Goal: Task Accomplishment & Management: Manage account settings

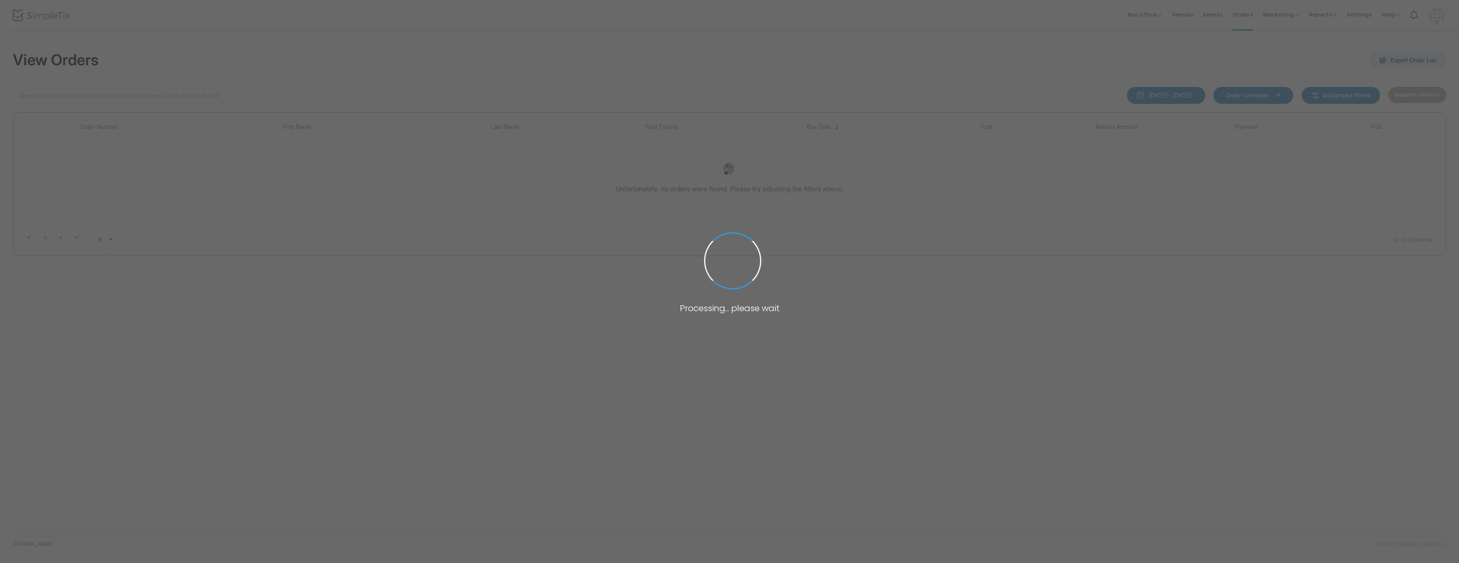
type input "tahlia"
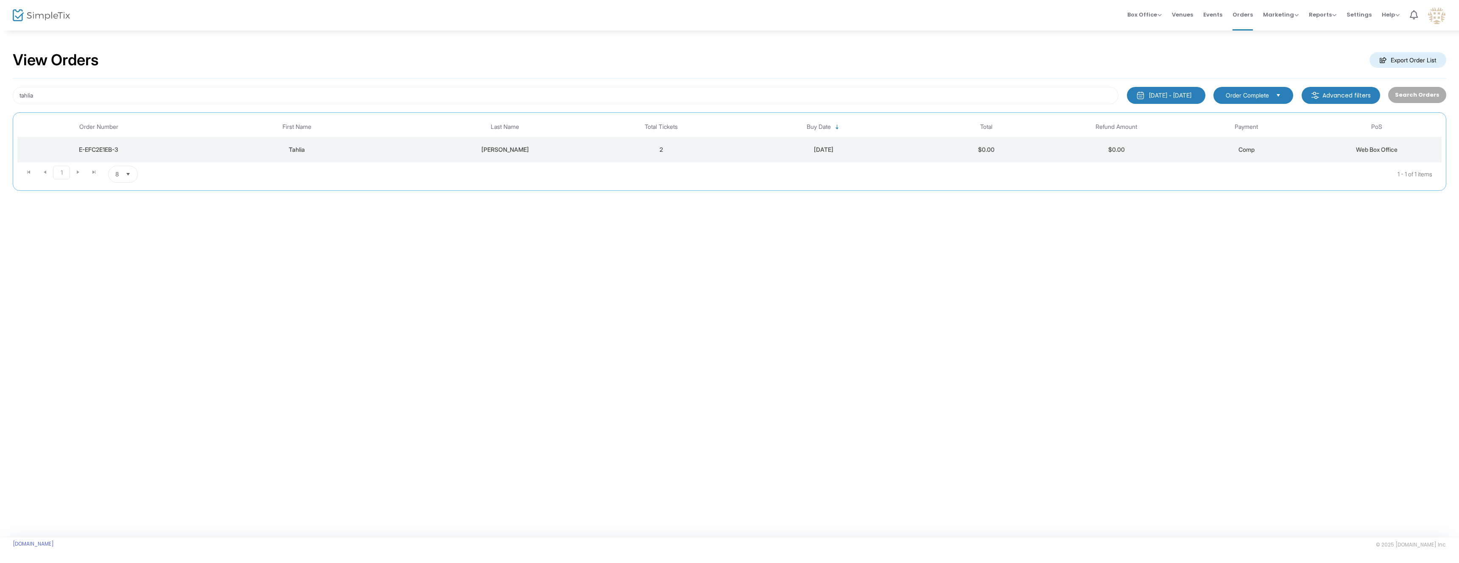
click at [579, 152] on div "Fischer" at bounding box center [505, 149] width 178 height 8
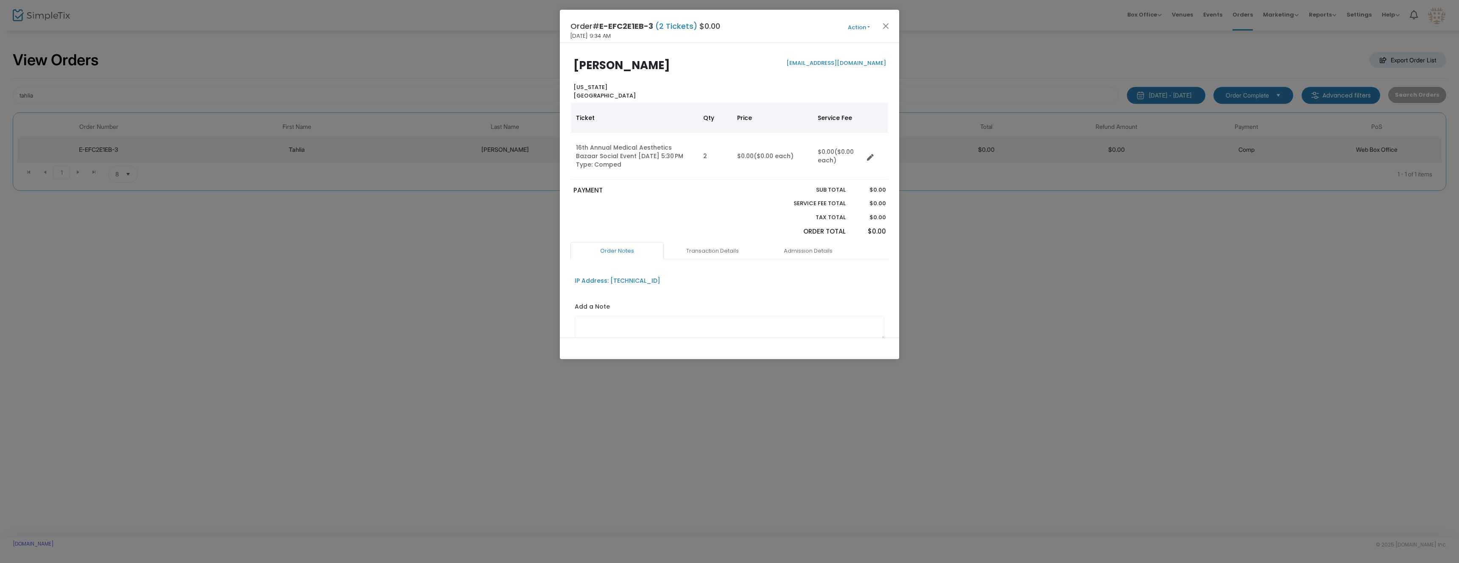
click at [858, 25] on button "Action" at bounding box center [858, 27] width 51 height 9
click at [817, 62] on link "Edit Order" at bounding box center [837, 64] width 93 height 15
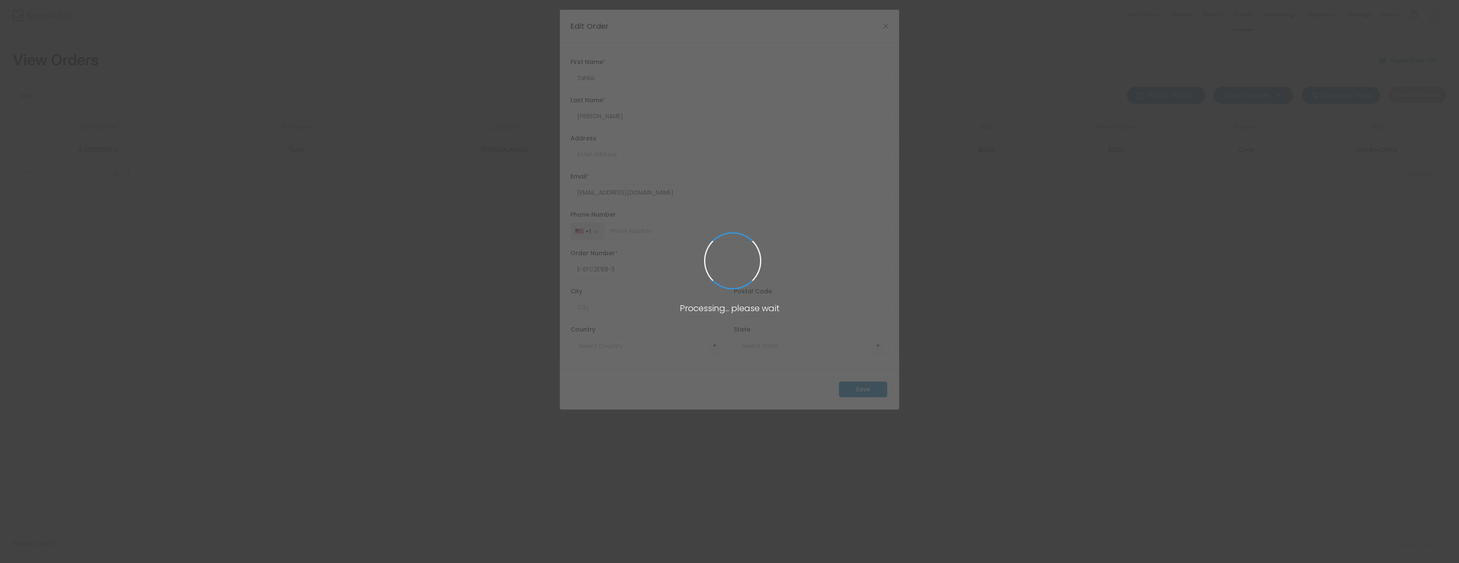
type input "United States"
type input "California"
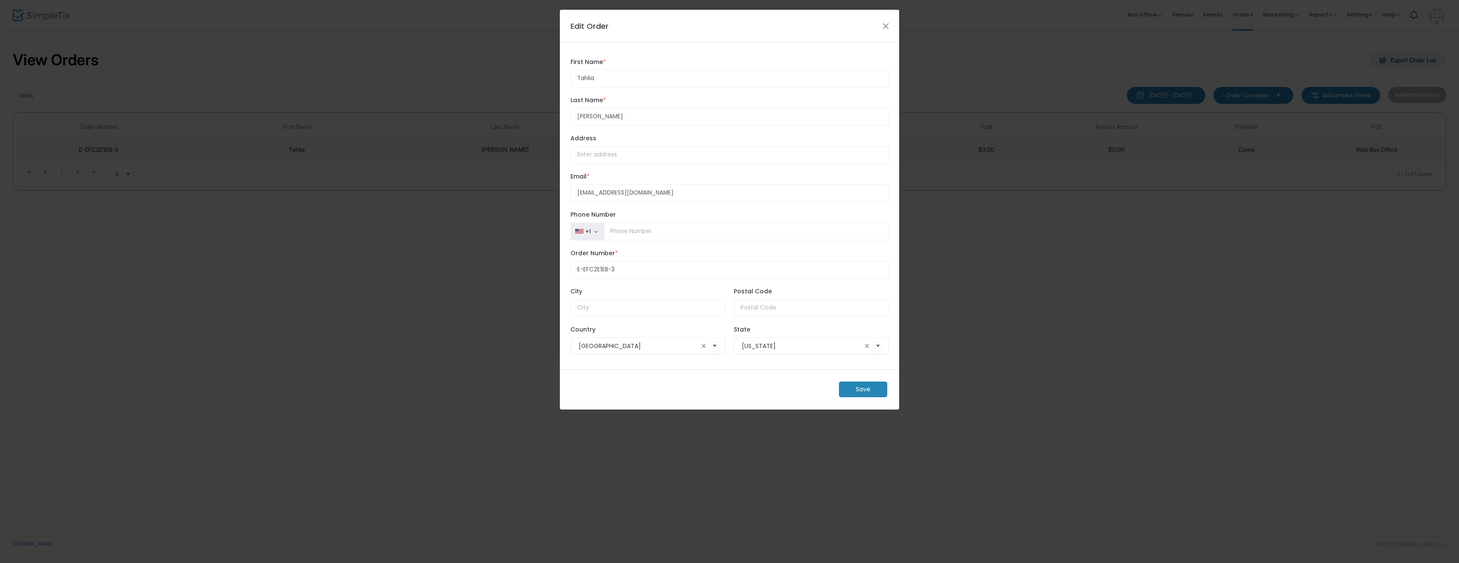
click at [886, 24] on button "Close" at bounding box center [885, 25] width 11 height 11
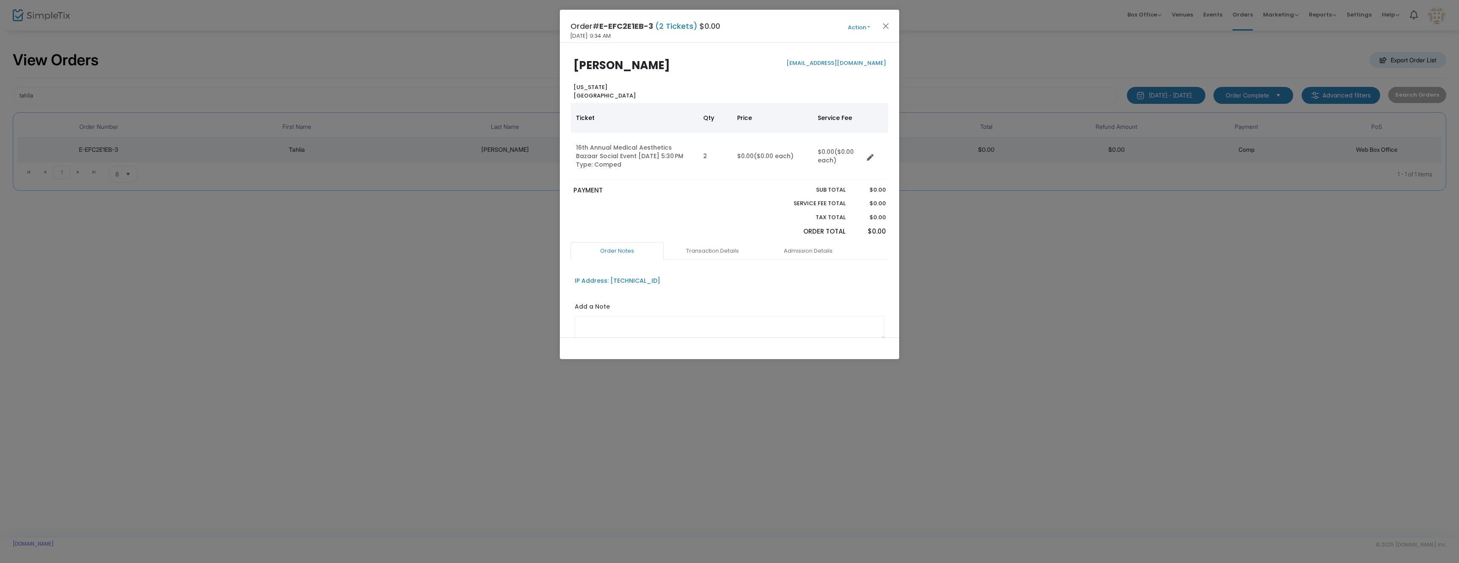
click at [871, 155] on icon "Data table" at bounding box center [870, 157] width 7 height 7
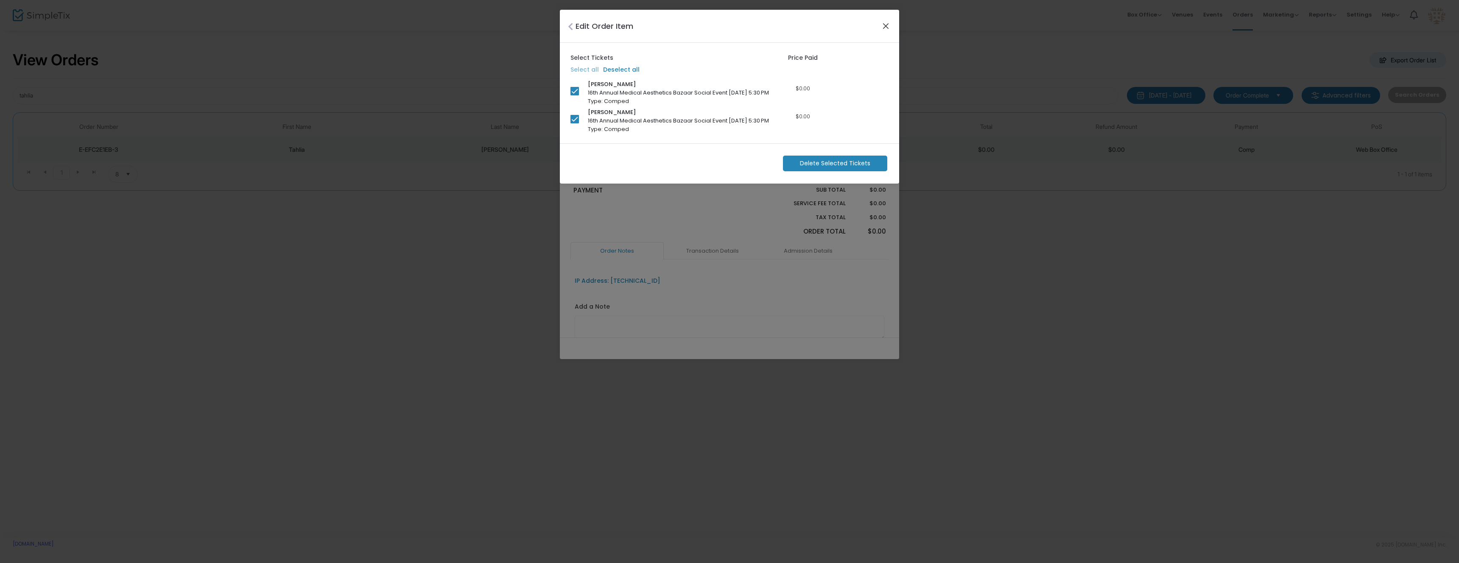
click at [885, 26] on button "Close" at bounding box center [885, 25] width 11 height 11
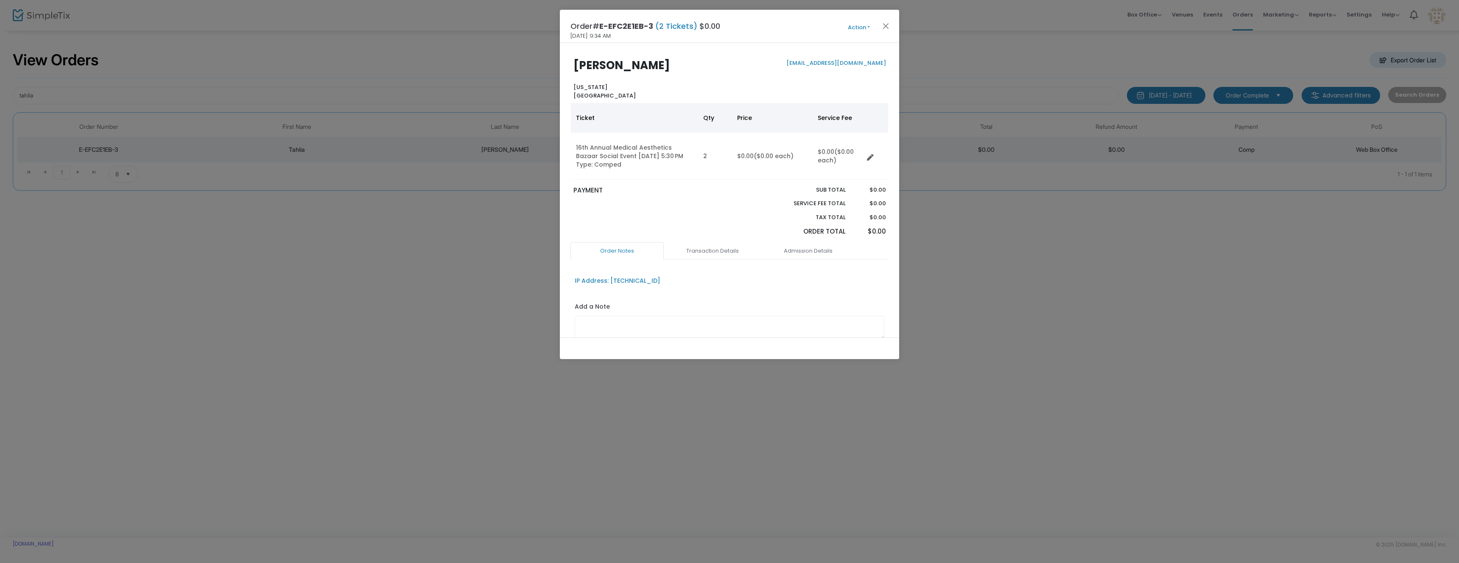
scroll to position [64, 0]
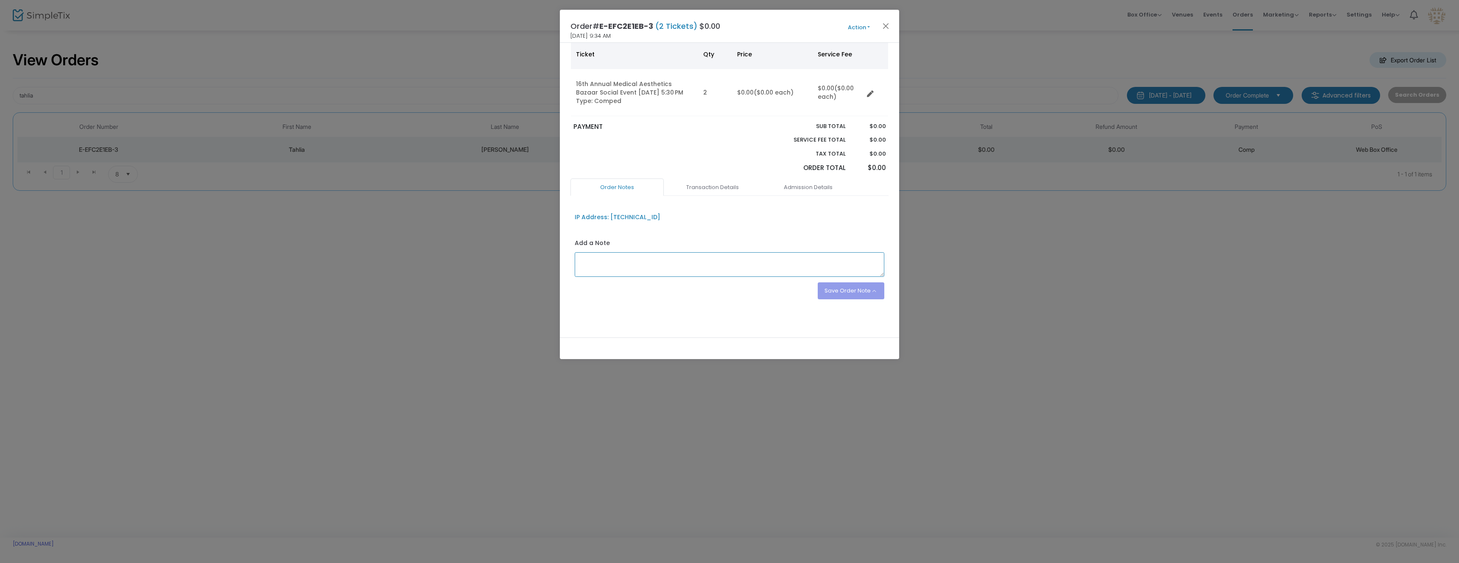
click at [725, 262] on textarea at bounding box center [730, 264] width 310 height 25
type textarea "Non-profit - No swag bags"
drag, startPoint x: 852, startPoint y: 295, endPoint x: 830, endPoint y: 297, distance: 22.2
click at [852, 294] on button "Save Order Note" at bounding box center [851, 292] width 67 height 17
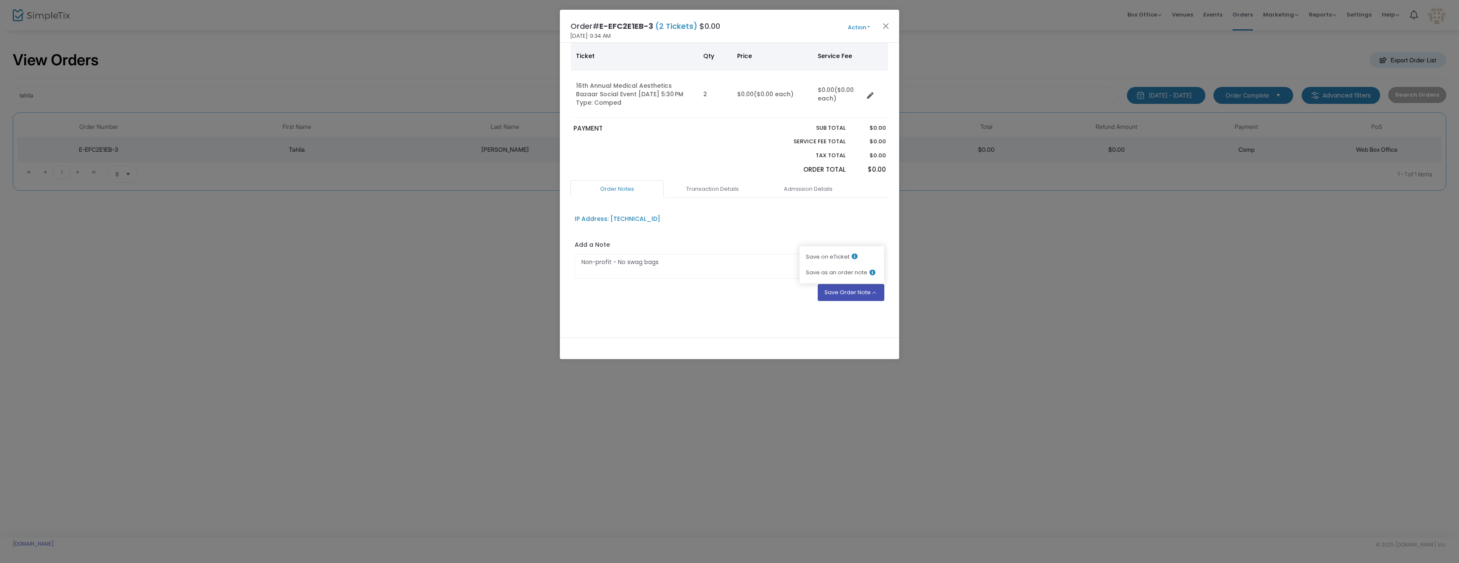
click at [847, 271] on li "Save as an order note" at bounding box center [841, 273] width 85 height 16
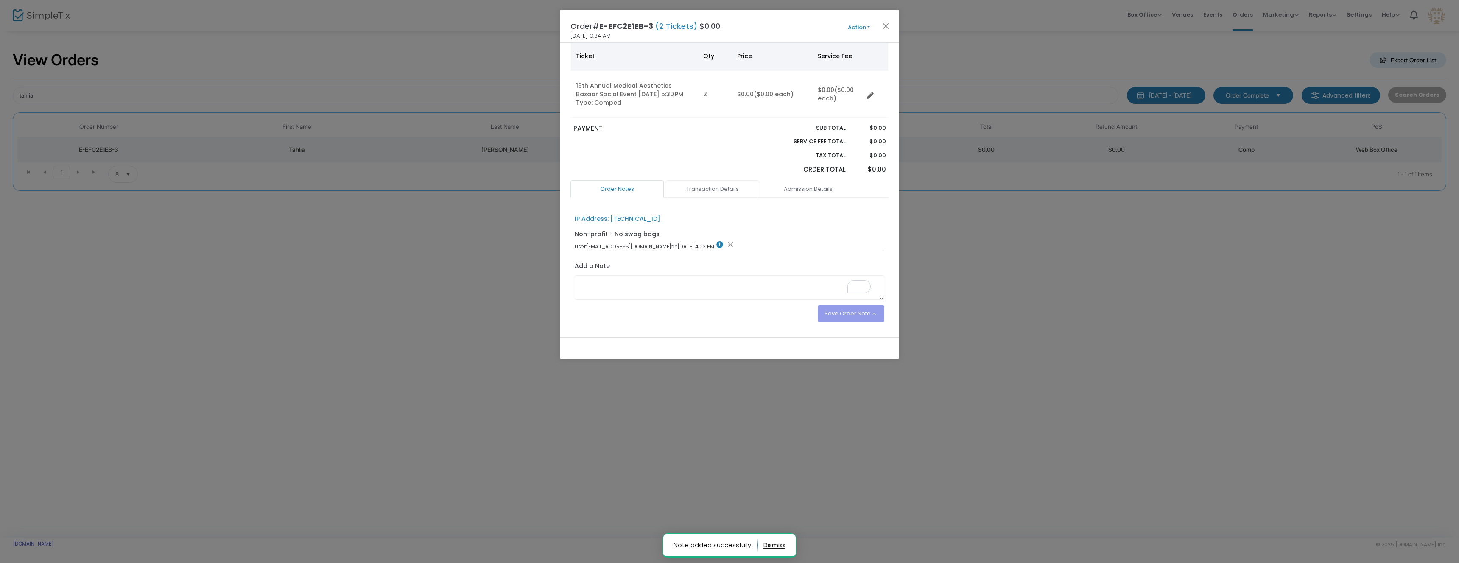
click at [723, 187] on link "Transaction Details" at bounding box center [712, 189] width 93 height 18
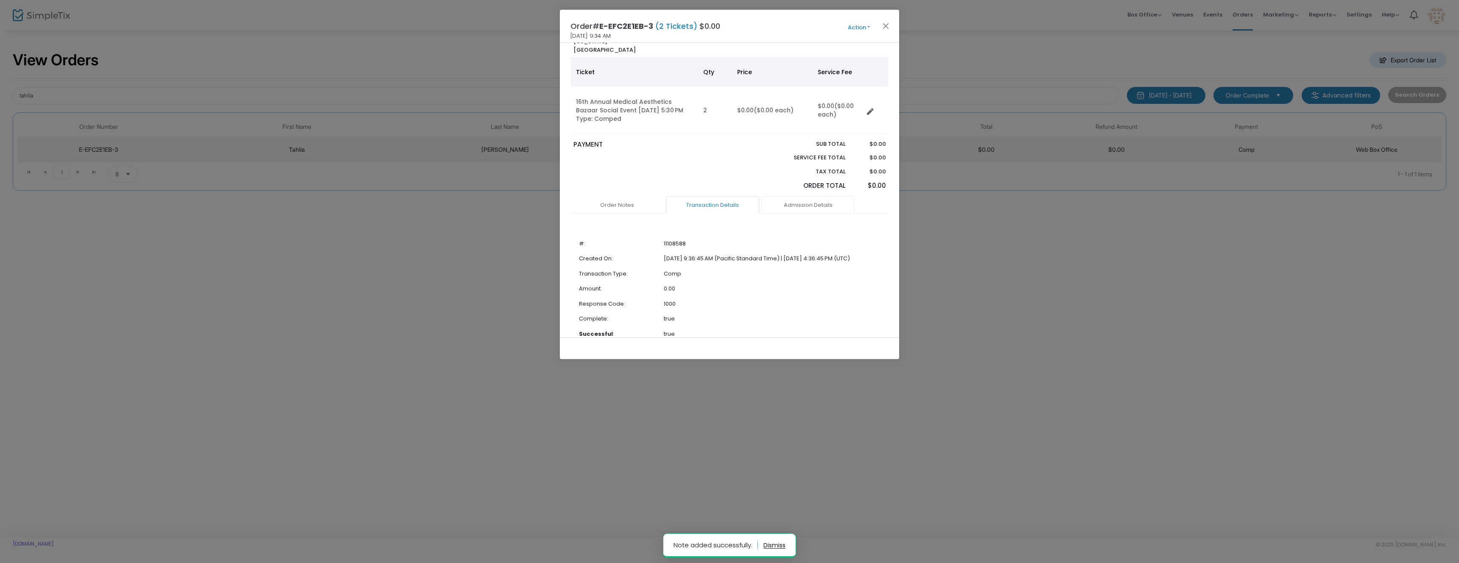
scroll to position [42, 0]
drag, startPoint x: 795, startPoint y: 208, endPoint x: 731, endPoint y: 211, distance: 63.7
click at [794, 208] on link "Admission Details" at bounding box center [807, 209] width 93 height 18
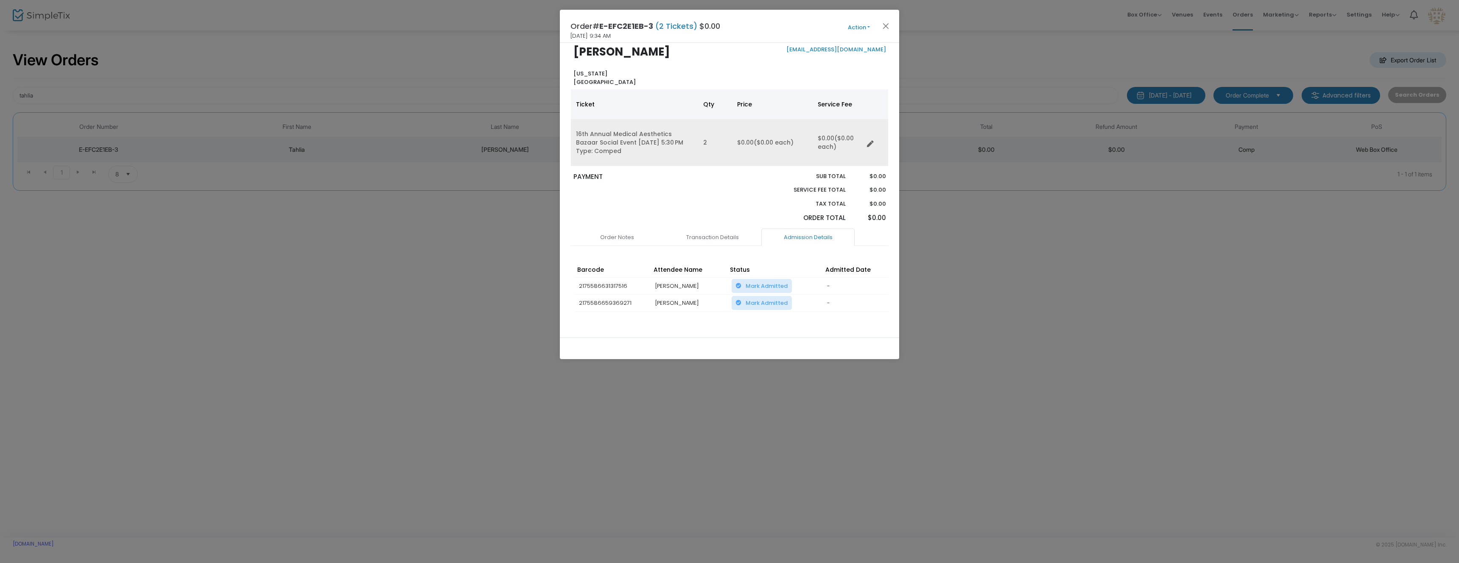
scroll to position [0, 0]
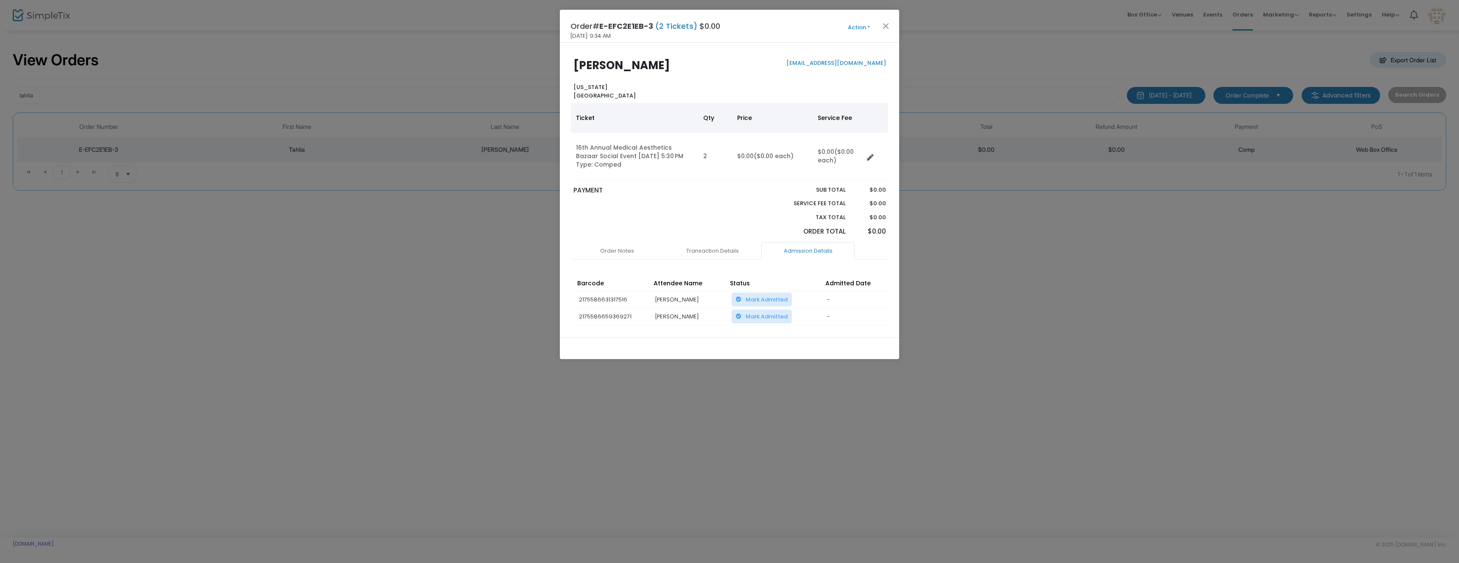
click at [865, 28] on button "Action" at bounding box center [858, 27] width 51 height 9
click at [887, 24] on button "Close" at bounding box center [885, 25] width 11 height 11
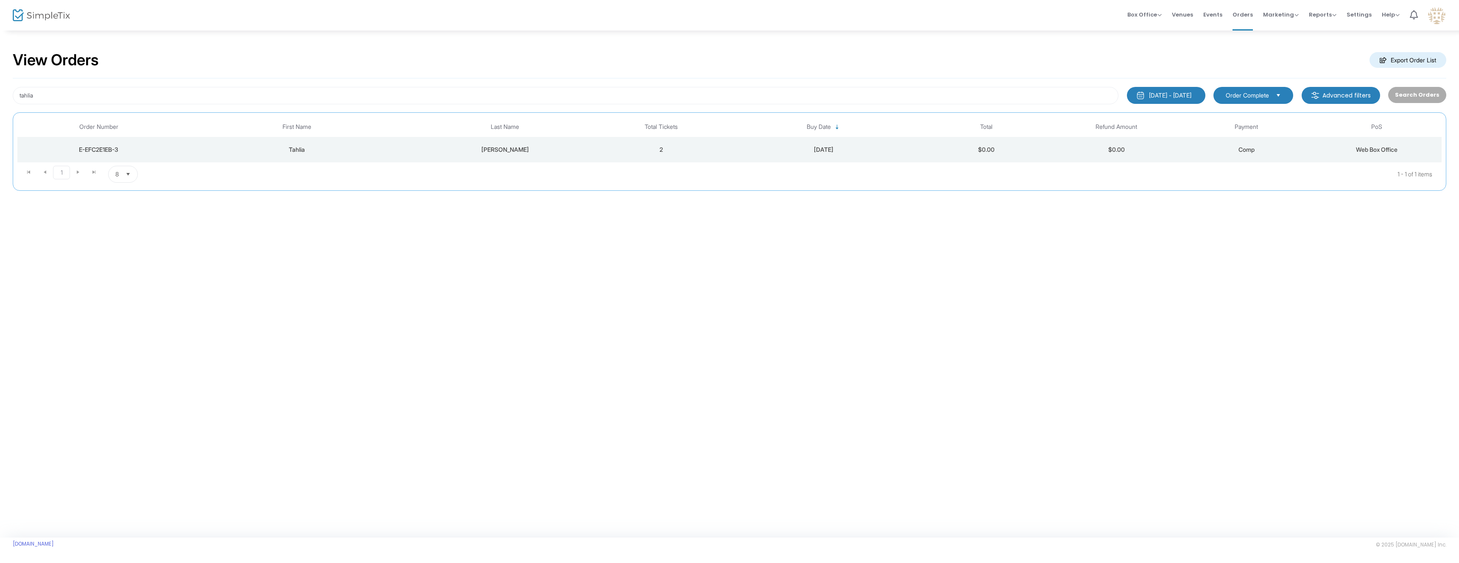
click at [1221, 14] on span "Events" at bounding box center [1212, 15] width 19 height 22
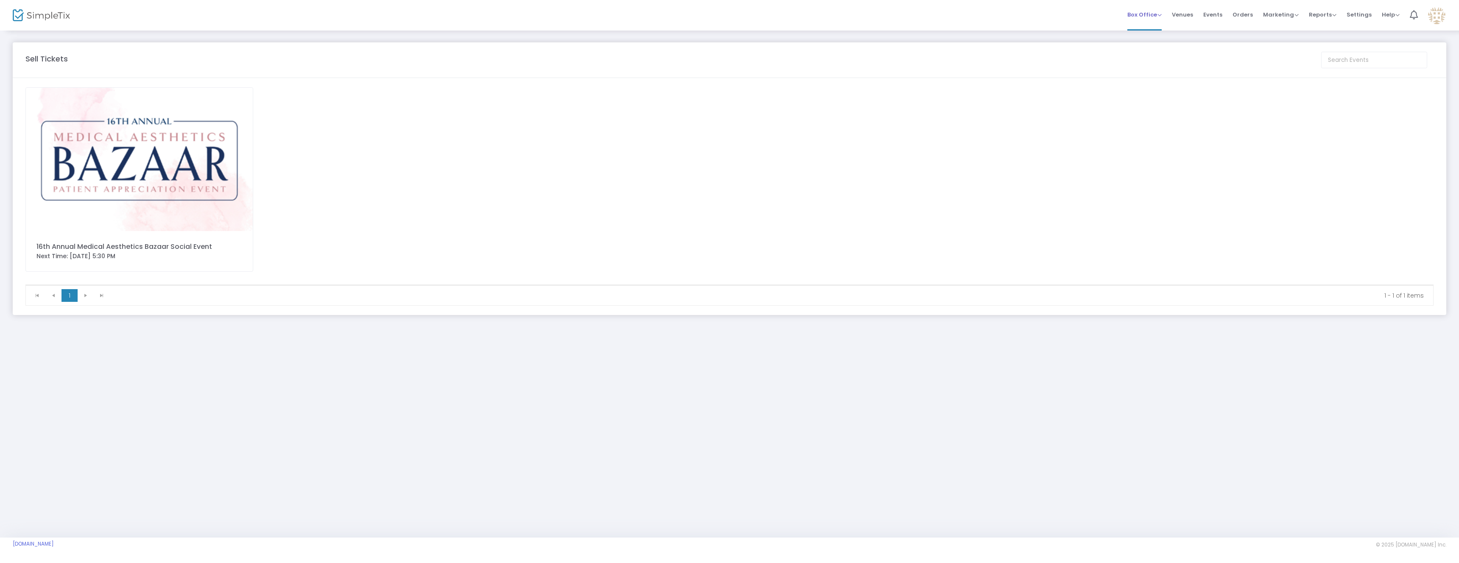
click at [1151, 17] on span "Box Office" at bounding box center [1144, 15] width 34 height 8
click at [1167, 29] on li "Sell Tickets" at bounding box center [1157, 28] width 61 height 17
click at [148, 165] on img at bounding box center [139, 159] width 227 height 143
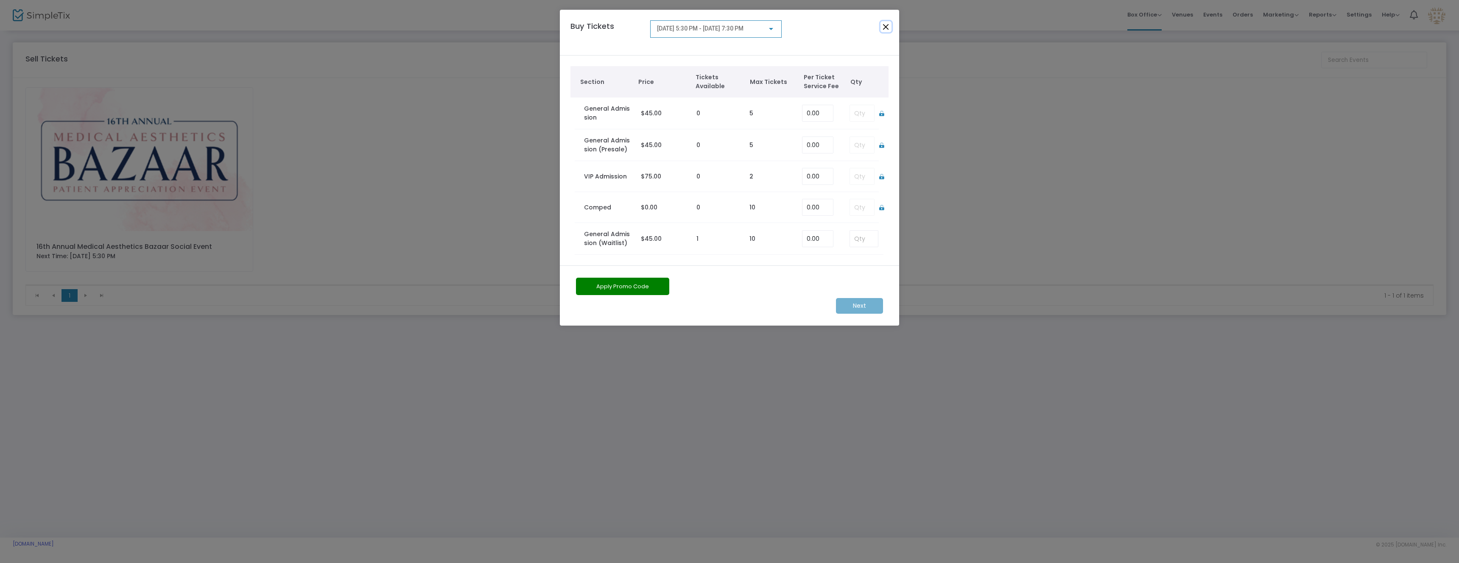
click at [885, 29] on button "Close" at bounding box center [885, 26] width 11 height 11
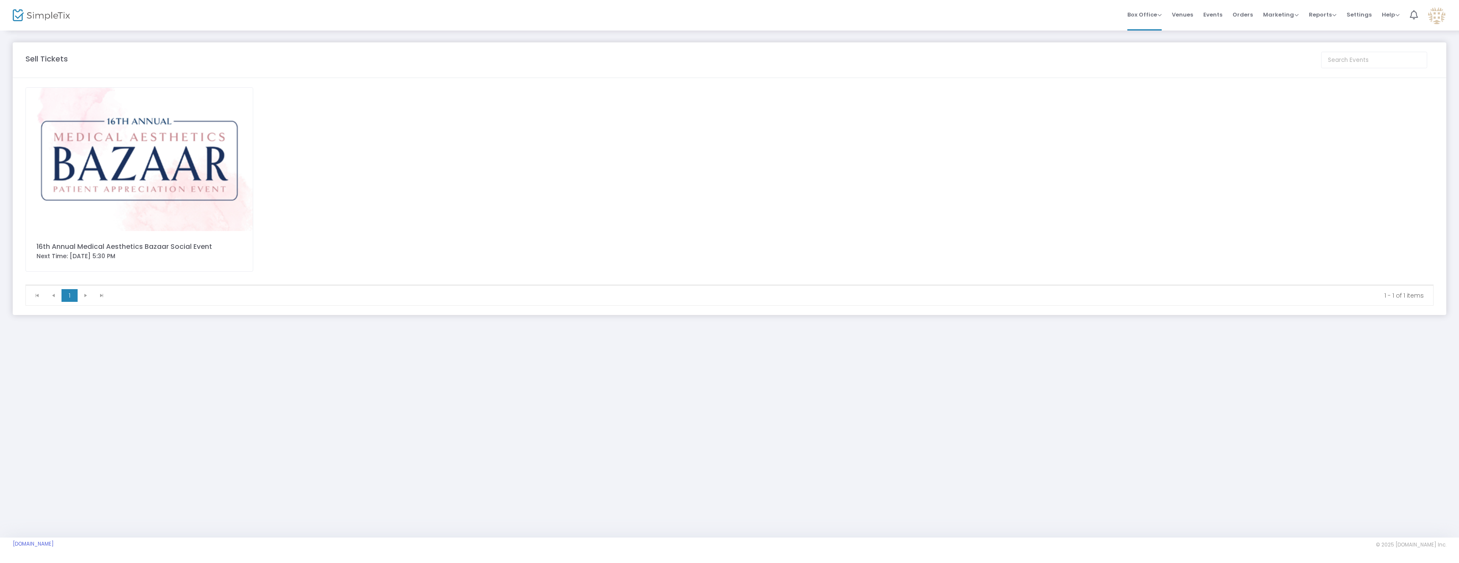
click at [1246, 14] on span "Orders" at bounding box center [1242, 15] width 20 height 22
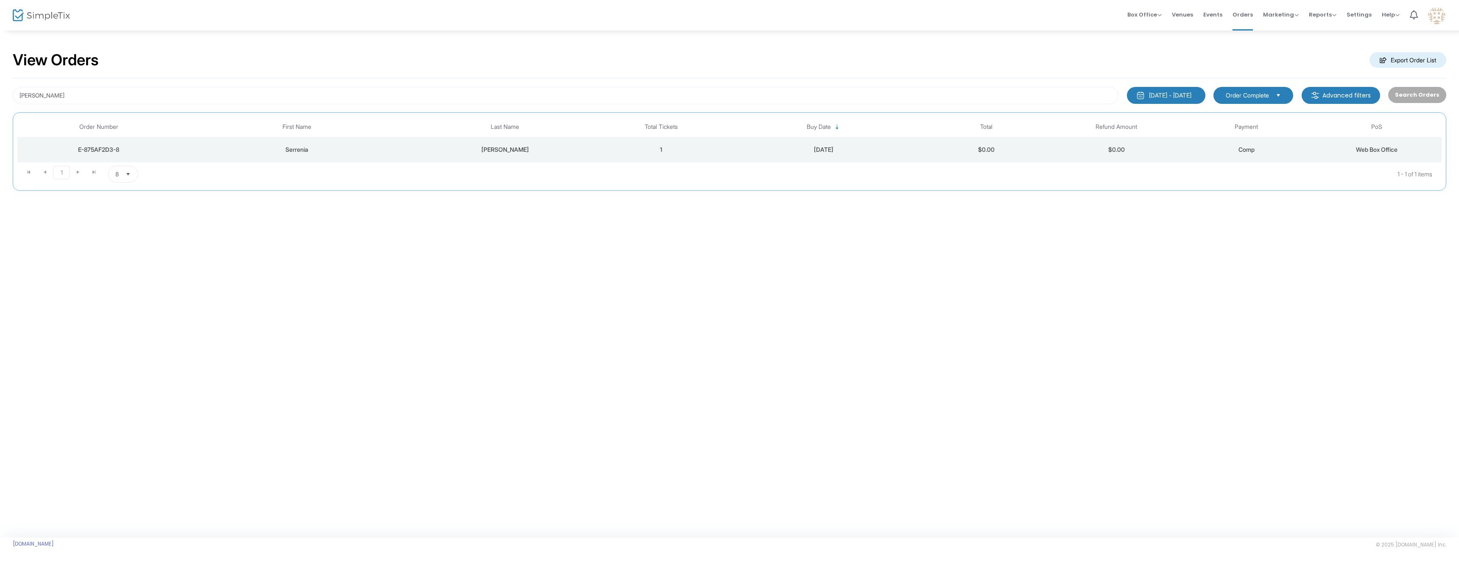
click at [1187, 15] on span "Venues" at bounding box center [1182, 15] width 21 height 22
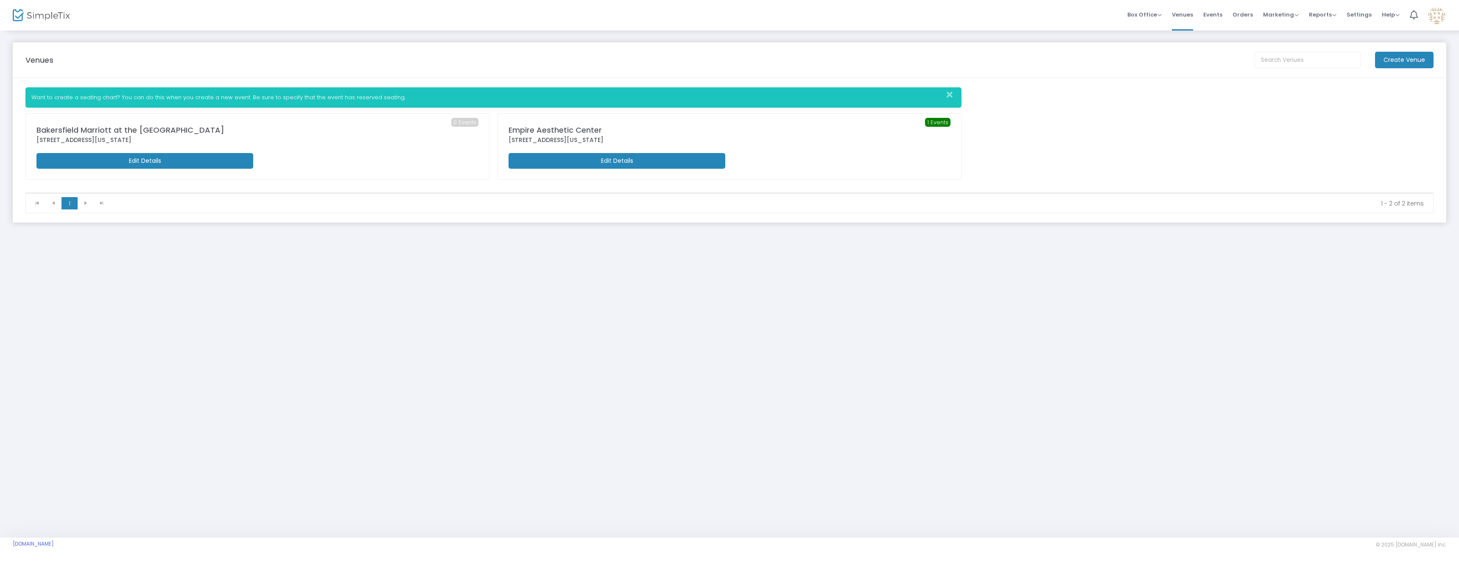
click at [1208, 15] on span "Events" at bounding box center [1212, 15] width 19 height 22
